Goal: Transaction & Acquisition: Purchase product/service

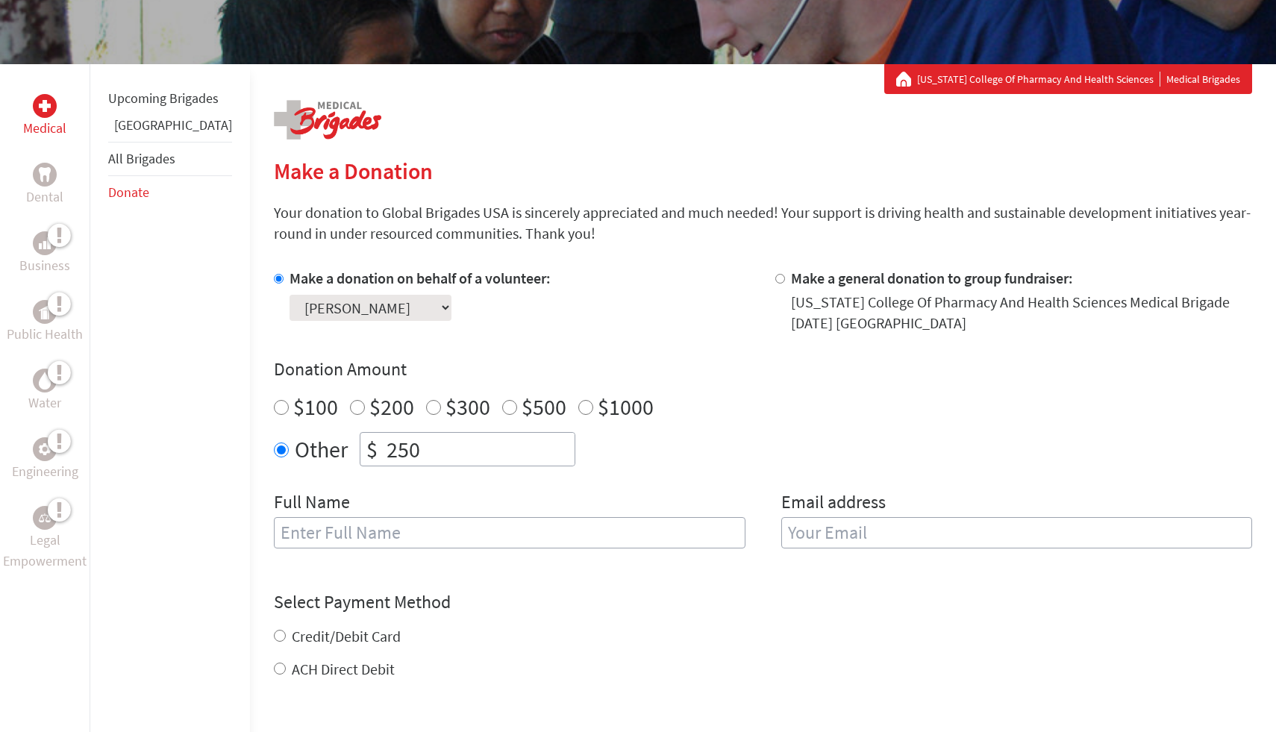
scroll to position [225, 0]
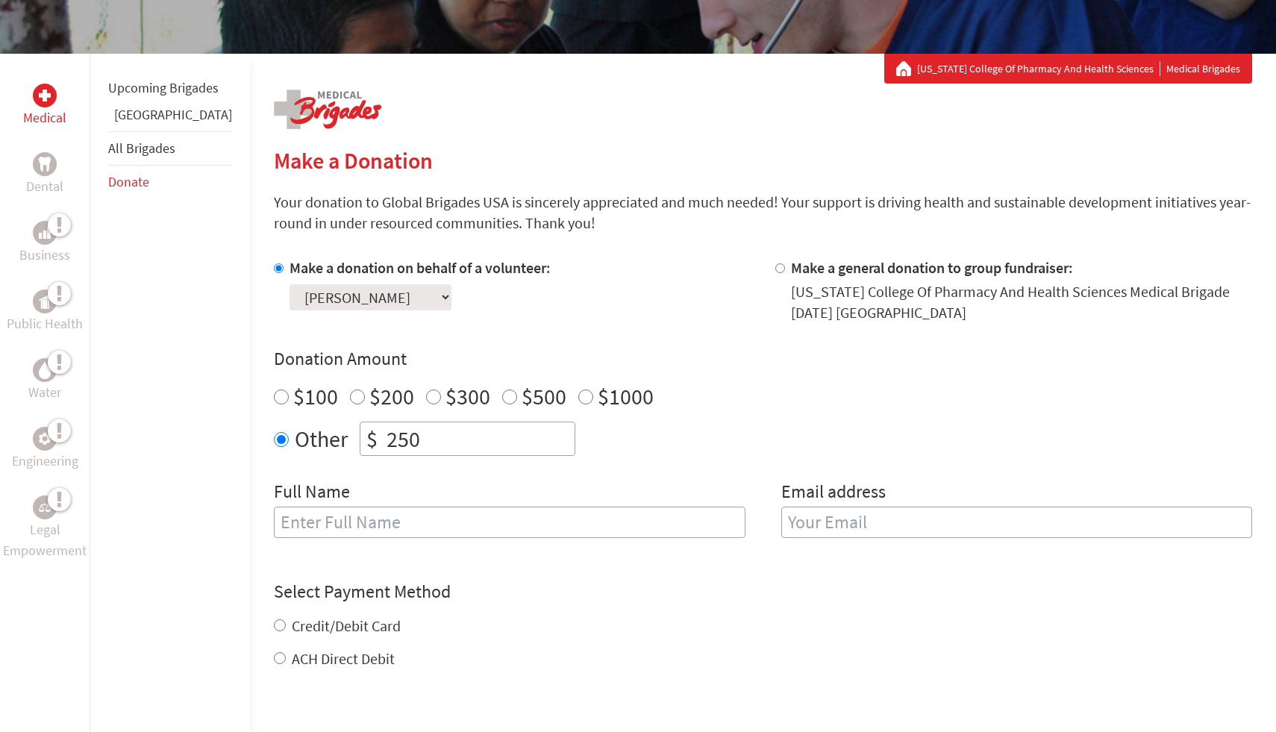
click at [358, 522] on input "text" at bounding box center [510, 522] width 472 height 31
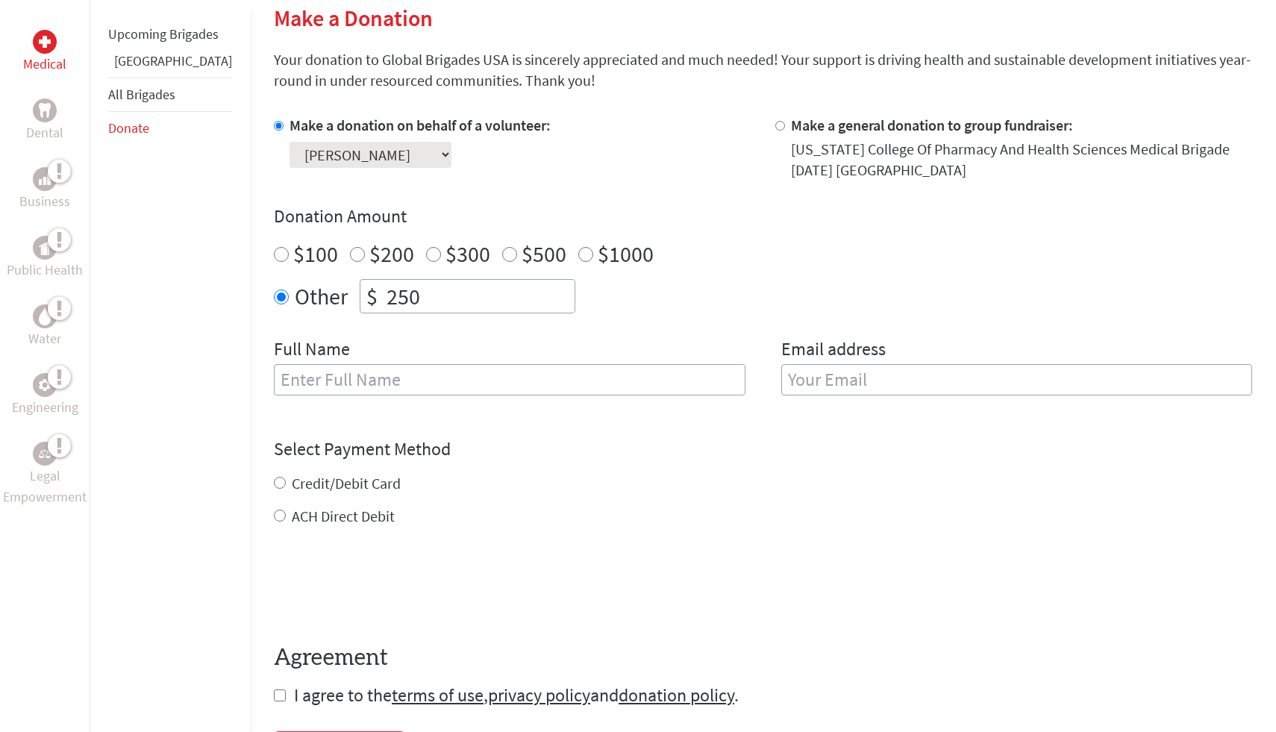
scroll to position [368, 0]
type input "[PERSON_NAME]"
click at [911, 375] on input "email" at bounding box center [1017, 378] width 472 height 31
type input "B"
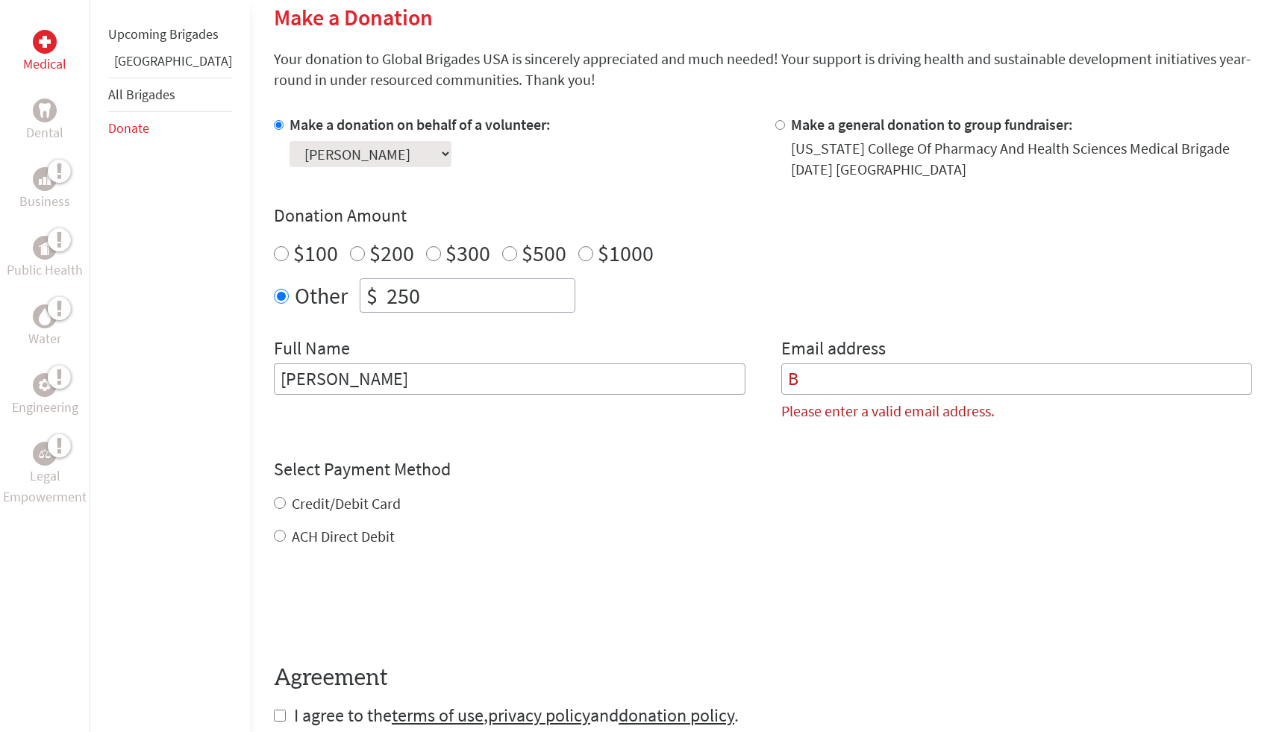
click at [713, 364] on input "[PERSON_NAME]" at bounding box center [510, 378] width 472 height 31
click at [670, 386] on input "[PERSON_NAME]" at bounding box center [510, 378] width 472 height 31
type input "[PERSON_NAME]"
click at [942, 372] on input "B" at bounding box center [1017, 378] width 472 height 31
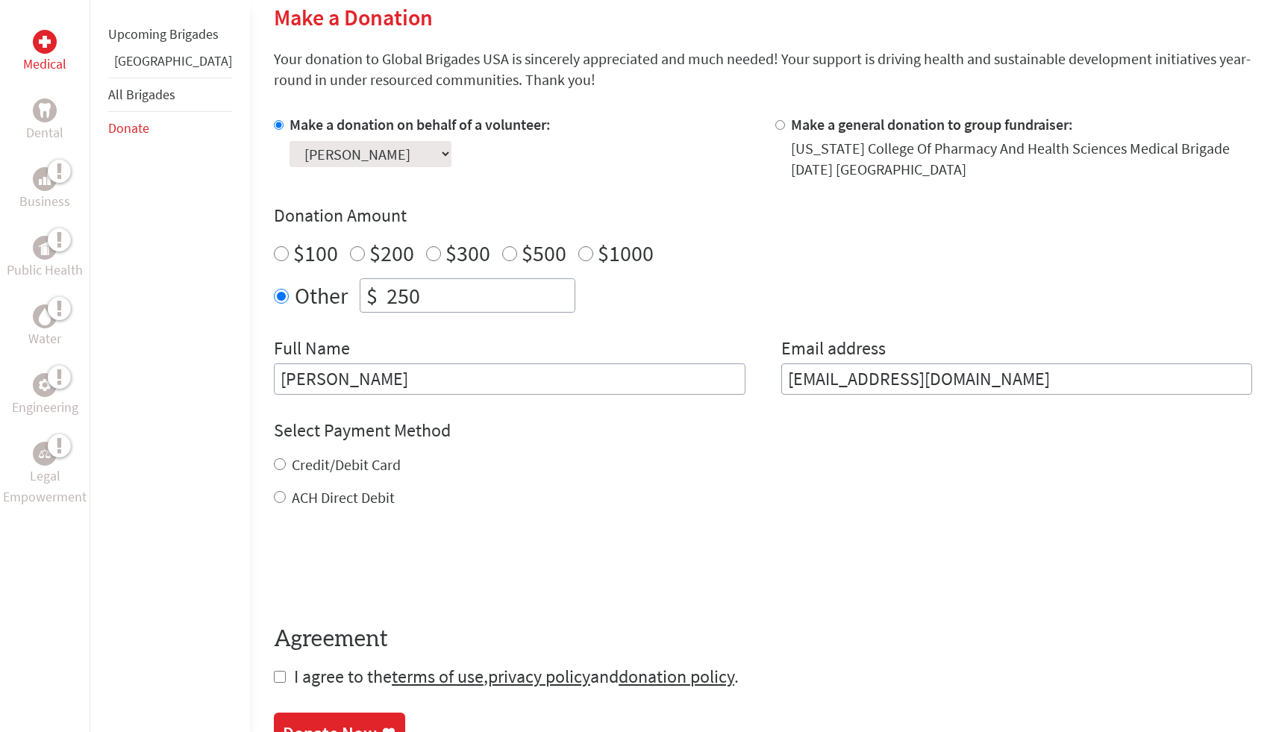
type input "[EMAIL_ADDRESS][DOMAIN_NAME]"
click at [313, 461] on label "Credit/Debit Card" at bounding box center [346, 464] width 109 height 19
click at [286, 461] on input "Credit/Debit Card" at bounding box center [280, 464] width 12 height 12
radio input "true"
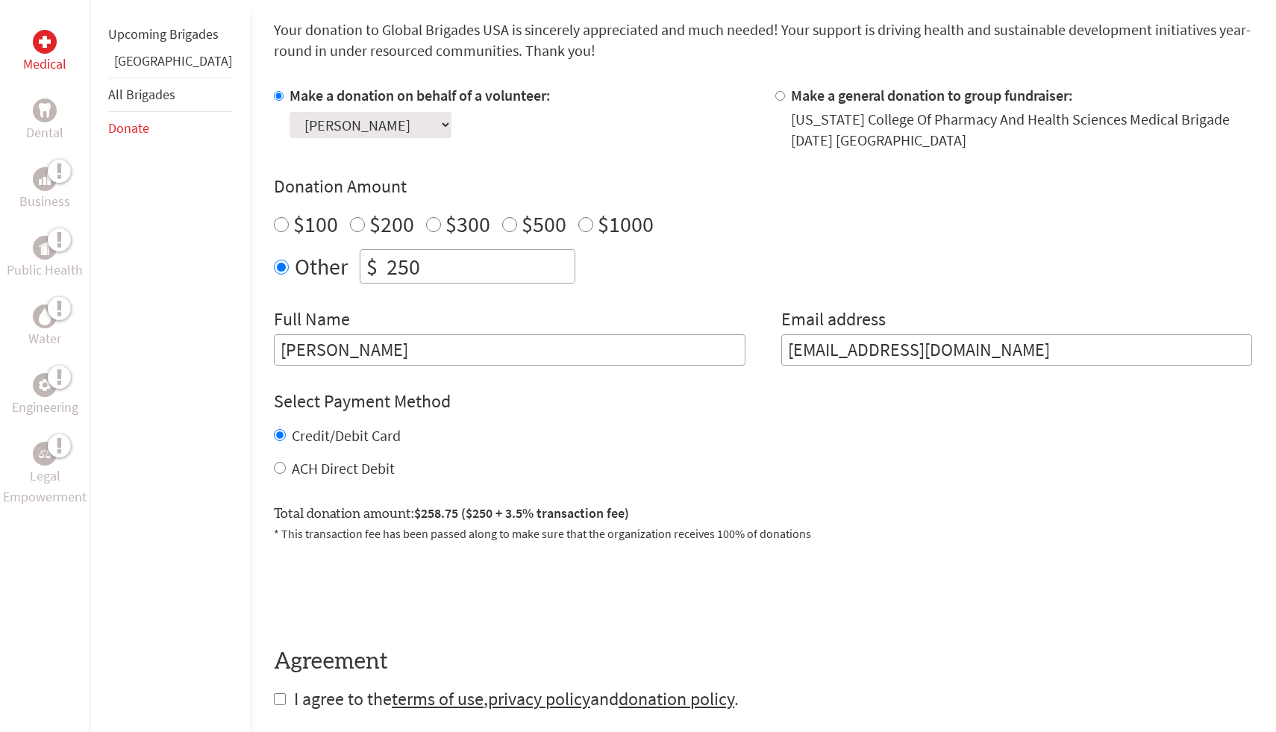
scroll to position [401, 0]
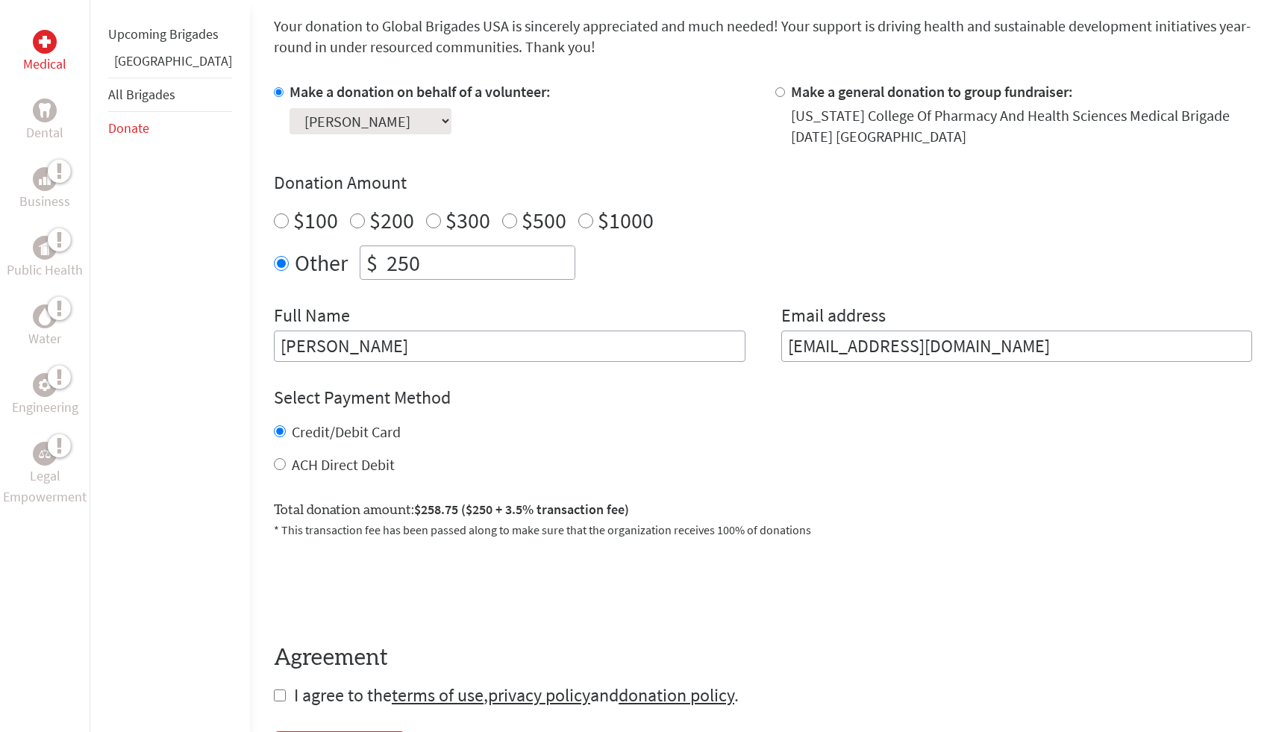
click at [292, 460] on label "ACH Direct Debit" at bounding box center [343, 464] width 103 height 19
click at [284, 460] on input "ACH Direct Debit" at bounding box center [280, 464] width 12 height 12
radio input "true"
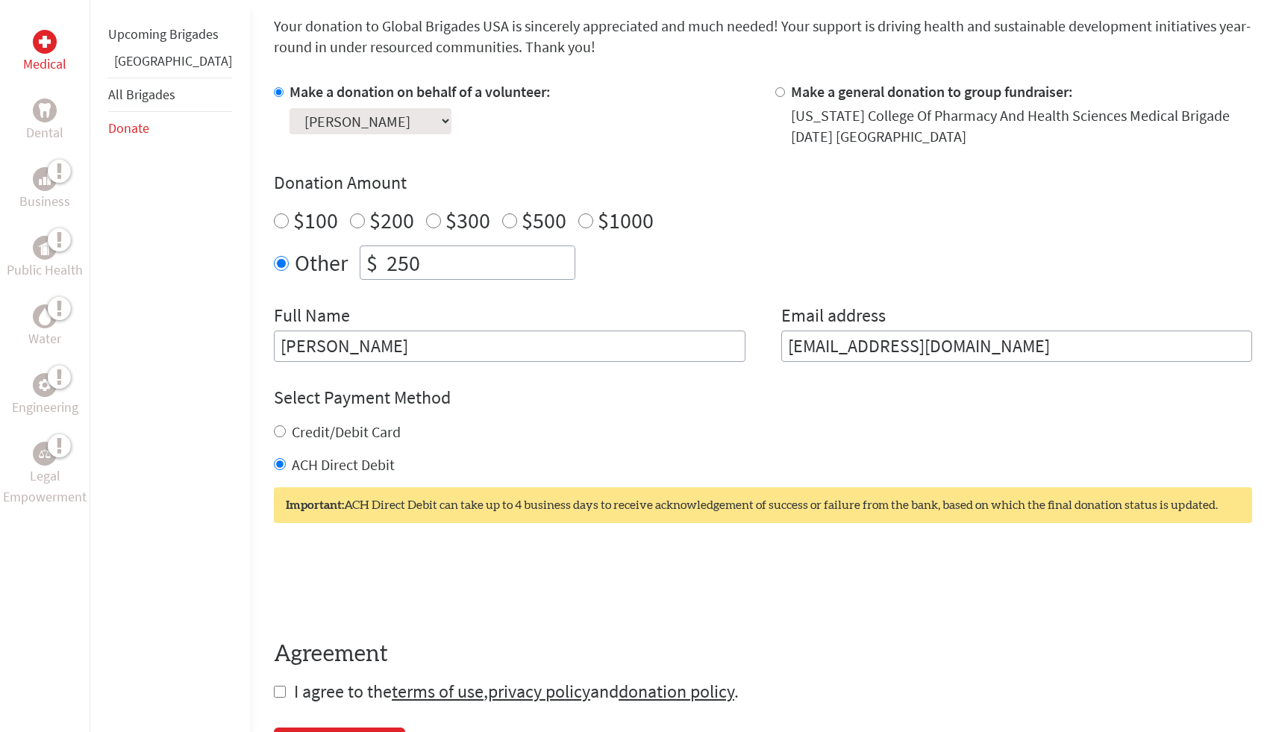
click at [304, 428] on label "Credit/Debit Card" at bounding box center [346, 431] width 109 height 19
click at [286, 428] on input "Credit/Debit Card" at bounding box center [280, 431] width 12 height 12
radio input "true"
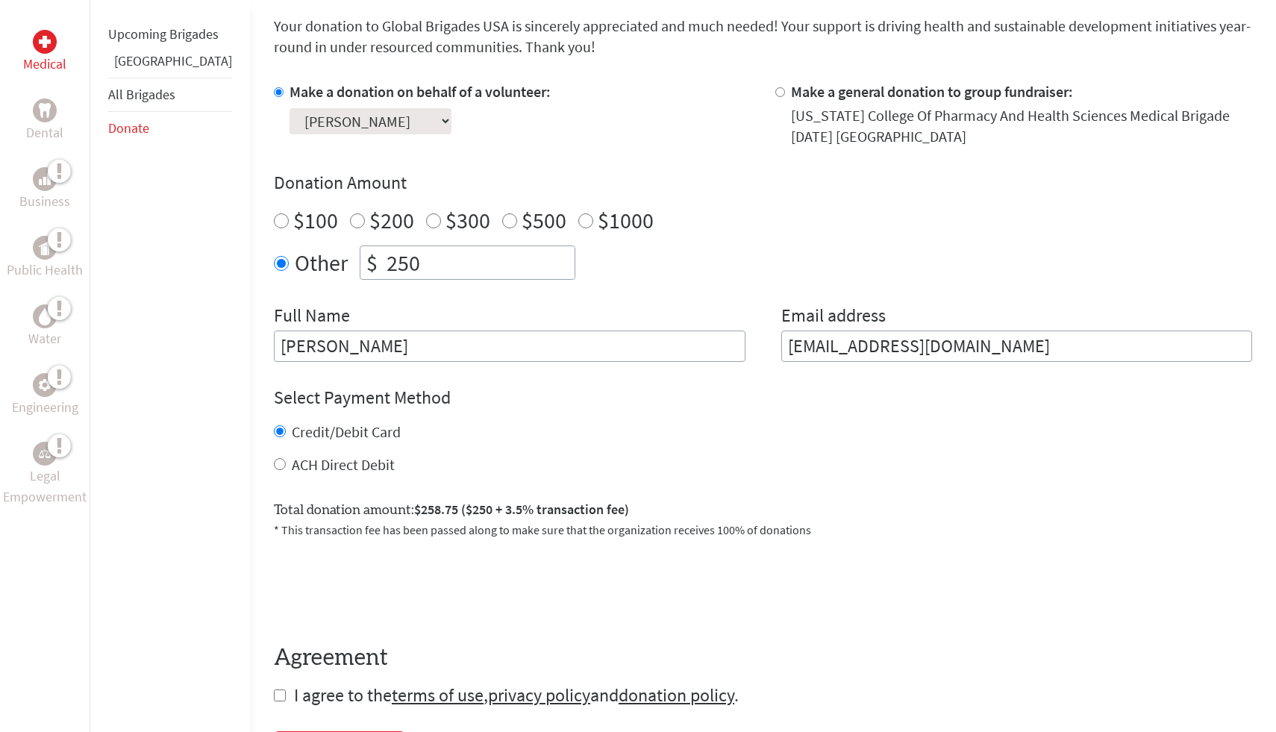
click at [304, 461] on label "ACH Direct Debit" at bounding box center [343, 464] width 103 height 19
click at [286, 461] on input "ACH Direct Debit" at bounding box center [280, 464] width 12 height 12
radio input "true"
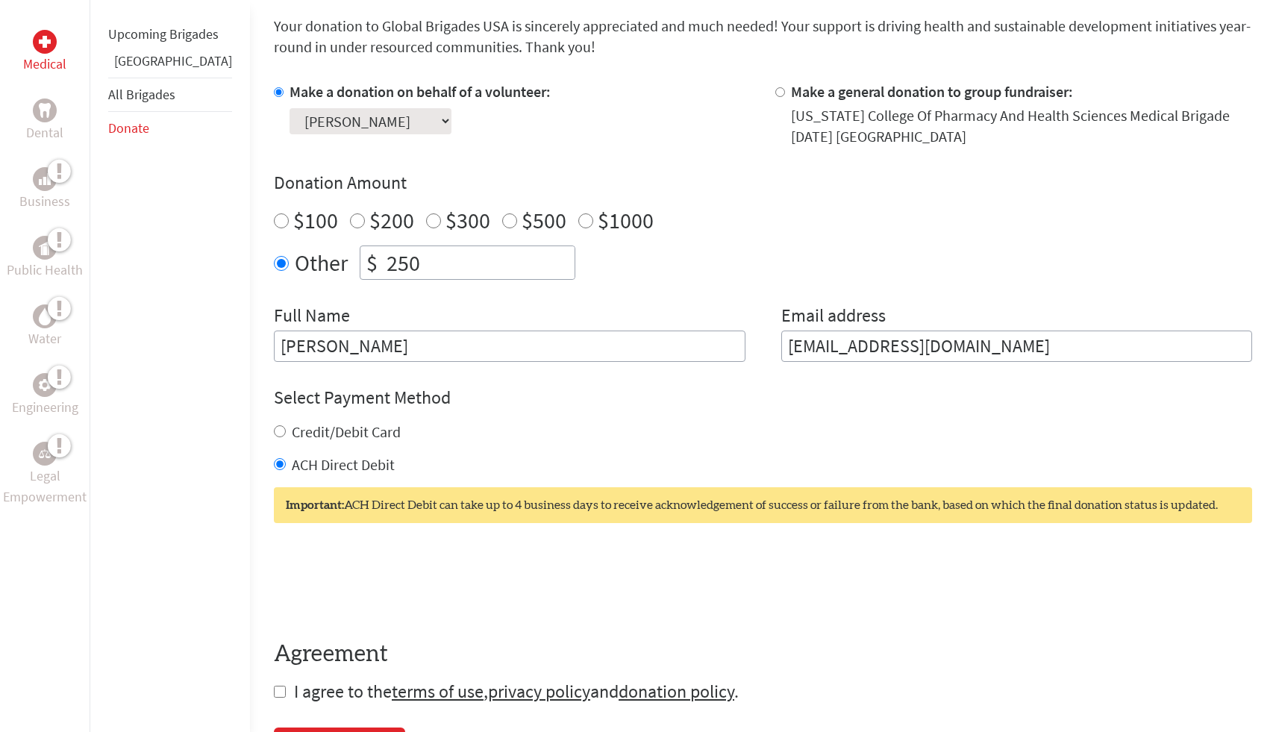
drag, startPoint x: 255, startPoint y: 464, endPoint x: 383, endPoint y: 464, distance: 127.6
click at [383, 464] on div "ACH Direct Debit" at bounding box center [763, 465] width 979 height 21
copy label "ACH Direct Debit"
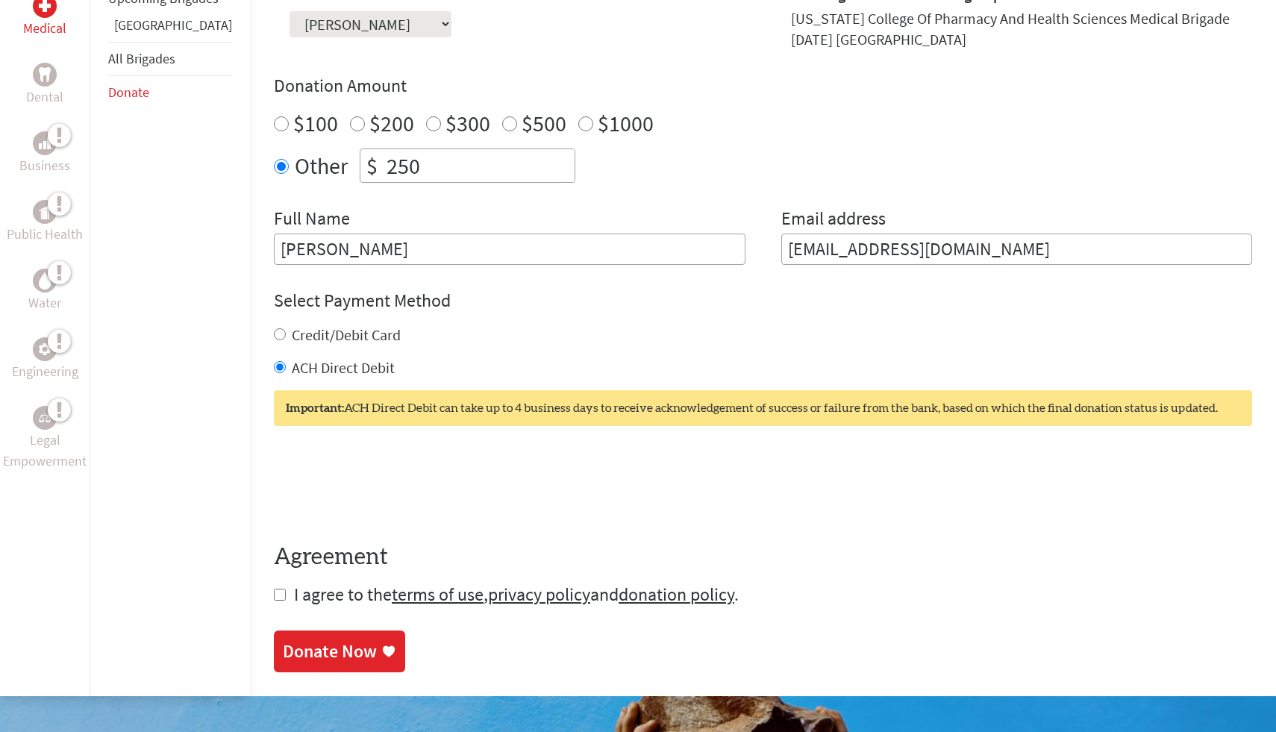
scroll to position [646, 0]
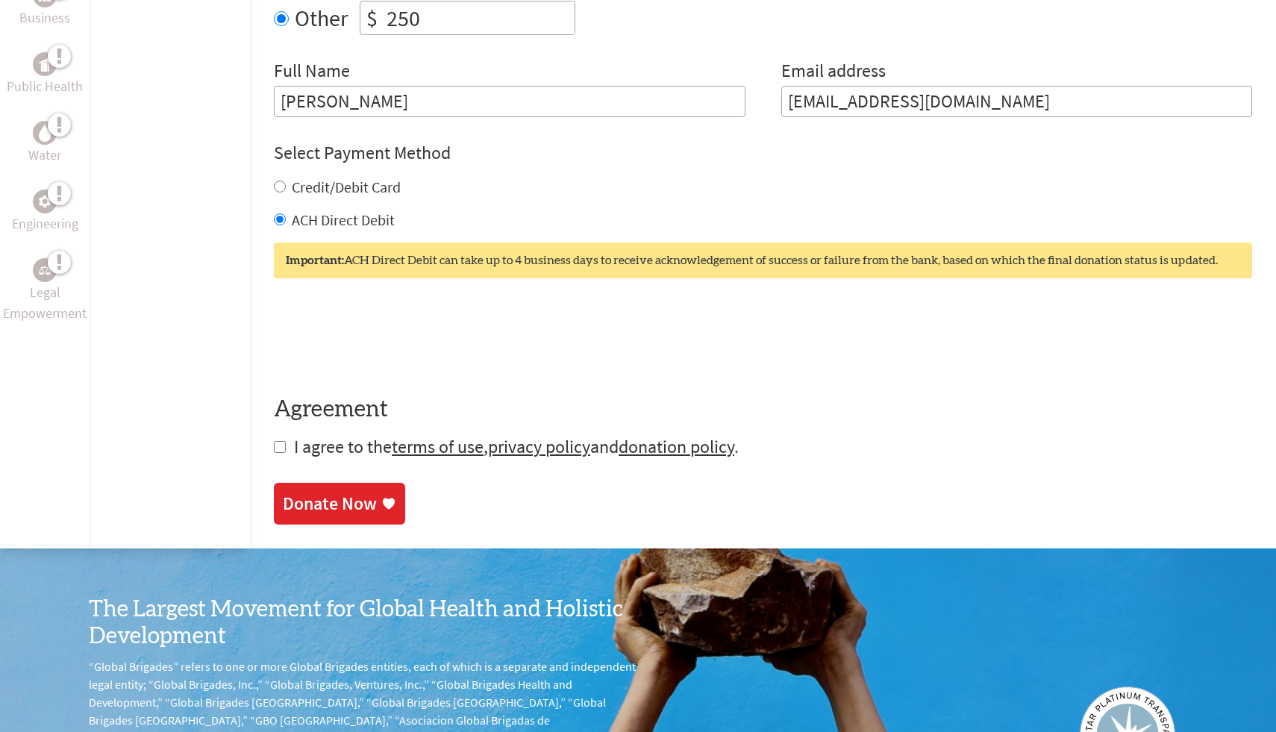
click at [294, 458] on span "I agree to the terms of use , privacy policy and donation policy ." at bounding box center [516, 446] width 445 height 23
click at [294, 453] on span "I agree to the terms of use , privacy policy and donation policy ." at bounding box center [516, 446] width 445 height 23
click at [274, 450] on input "checkbox" at bounding box center [280, 447] width 12 height 12
checkbox input "true"
click at [283, 495] on div "Donate Now" at bounding box center [330, 505] width 94 height 24
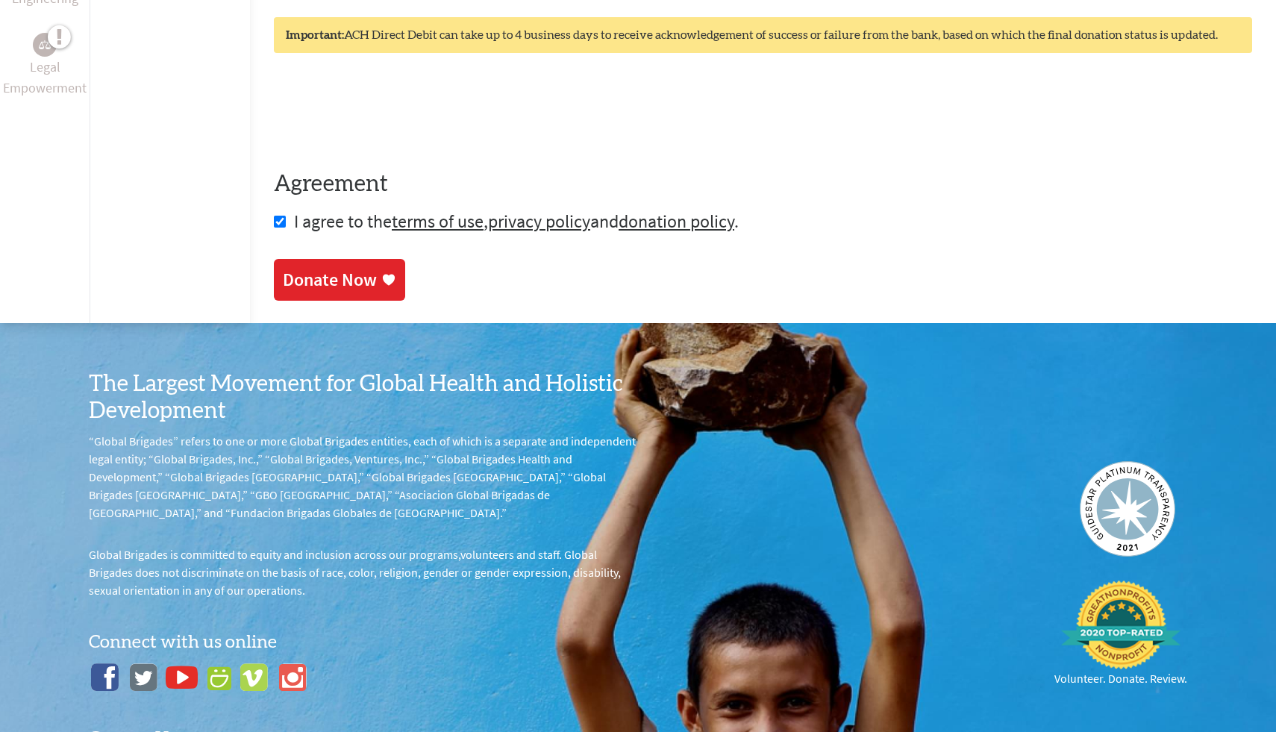
scroll to position [872, 0]
